Goal: Task Accomplishment & Management: Manage account settings

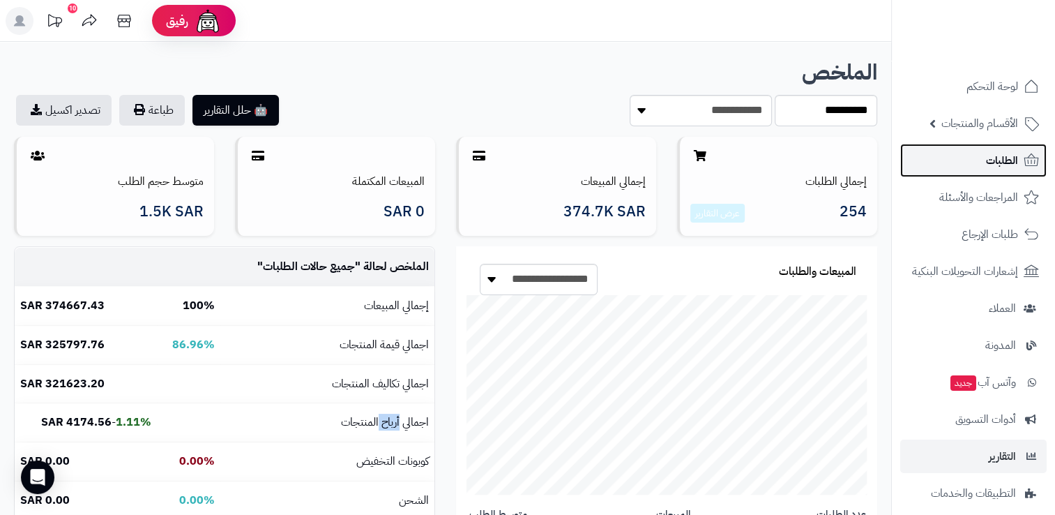
click at [992, 162] on span "الطلبات" at bounding box center [1002, 161] width 32 height 20
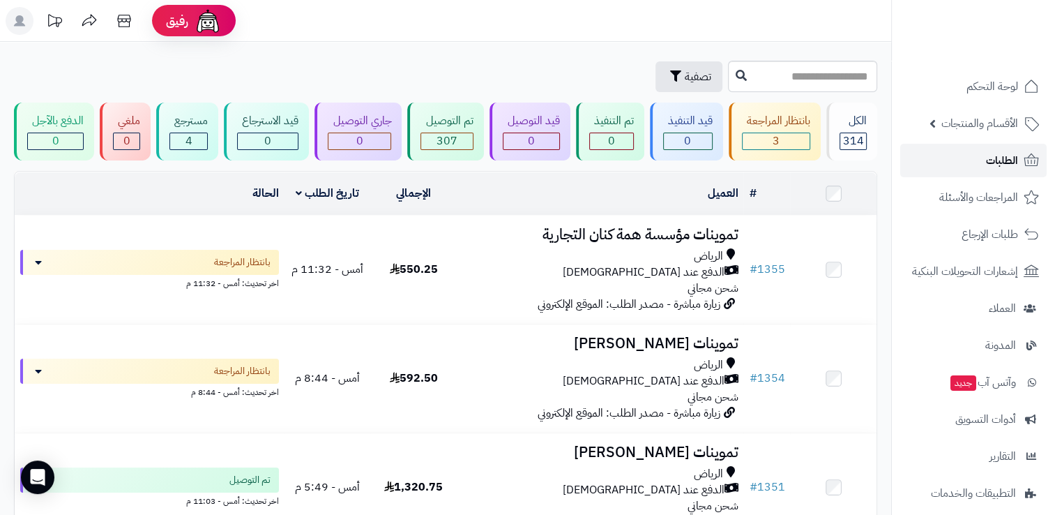
click at [999, 161] on span "الطلبات" at bounding box center [1002, 161] width 32 height 20
